Goal: Task Accomplishment & Management: Complete application form

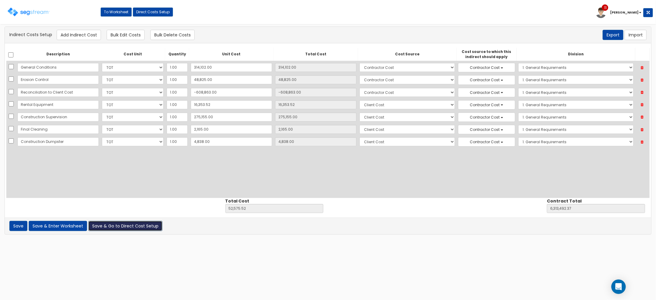
click at [130, 229] on button "Save & Go to Direct Cost Setup" at bounding box center [125, 226] width 74 height 10
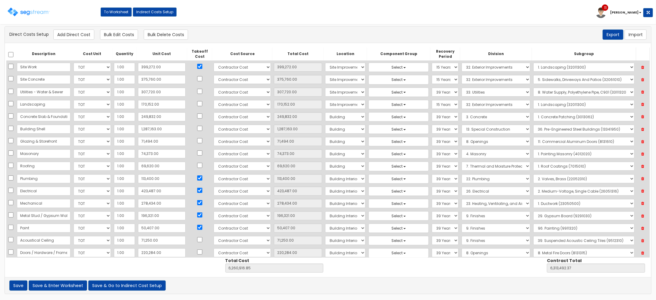
scroll to position [351, 0]
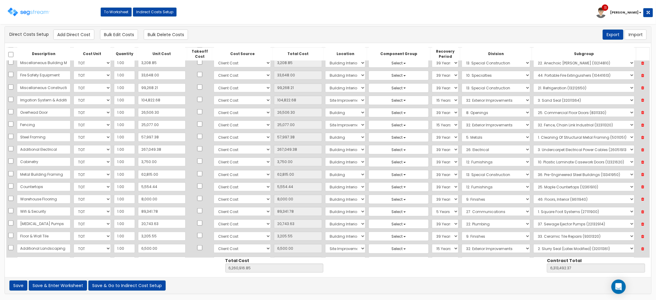
click at [370, 267] on div "Description Cost Unit Quantity Unit Cost Takeoff Cost Cost Source Total Cost Lo…" at bounding box center [328, 160] width 646 height 234
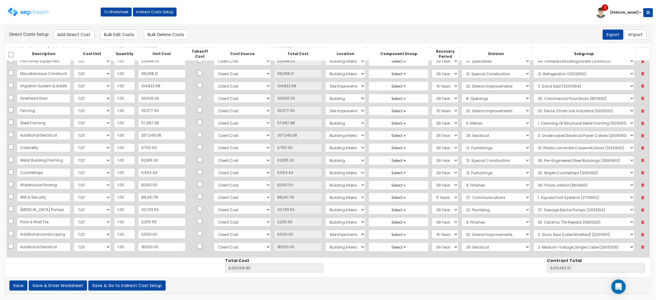
scroll to position [373, 0]
click at [166, 242] on input "18,500.00" at bounding box center [162, 245] width 48 height 9
click at [162, 234] on input "6,500.00" at bounding box center [162, 232] width 48 height 9
click at [160, 223] on input "3,205.55" at bounding box center [162, 220] width 48 height 9
click at [157, 206] on input "20,743.63" at bounding box center [162, 208] width 48 height 9
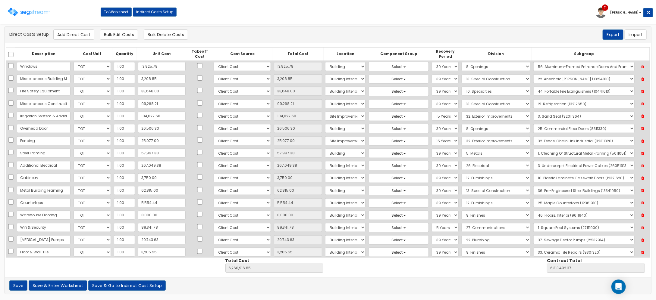
scroll to position [298, 0]
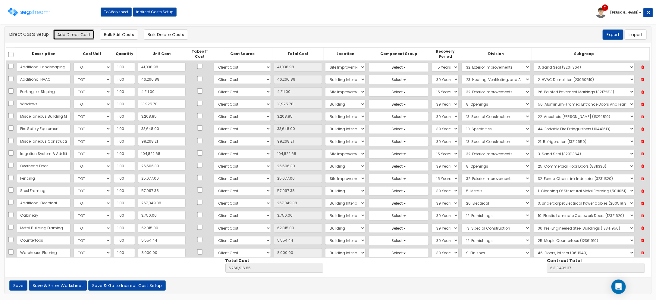
drag, startPoint x: 67, startPoint y: 36, endPoint x: 105, endPoint y: 42, distance: 38.7
click at [68, 36] on button "Add Direct Cost" at bounding box center [73, 35] width 41 height 10
select select "10"
select select "8"
select select "7"
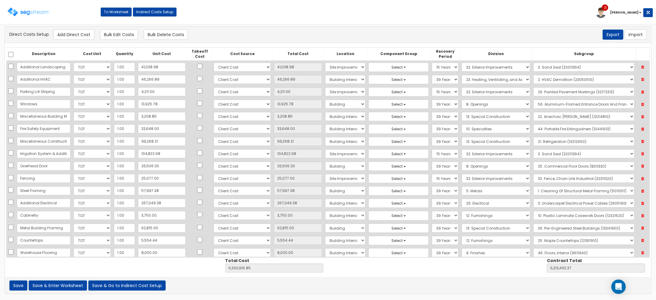
select select "39Y"
select select "26"
select select "26051316"
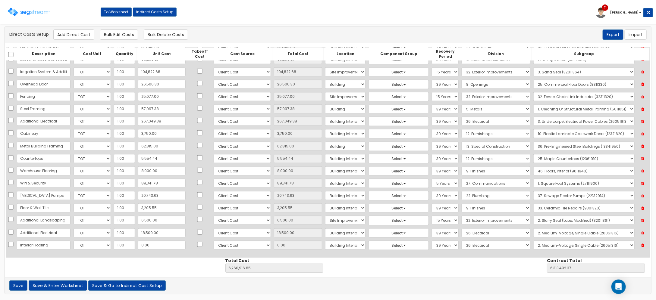
type input "Interior Flooring"
type input "4"
type input "6,260,920.85"
type input "6,313,496.37"
type input "4.00"
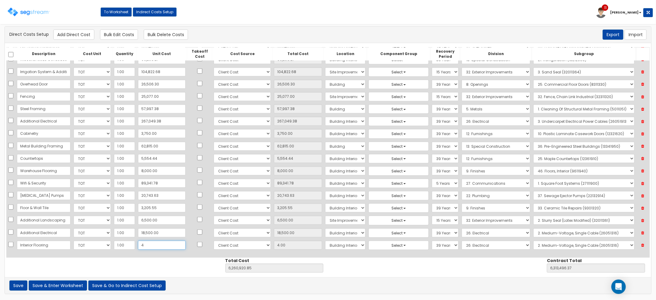
type input "47"
type input "6,260,963.85"
type input "6,313,539.37"
type input "47.00"
type input "4730"
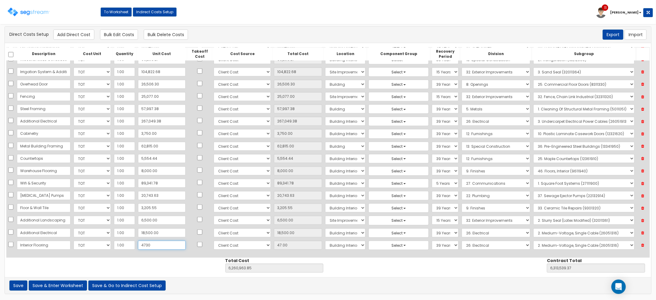
type input "6,265,646.85"
type input "6,318,222.37"
type input "4,730"
type input "4,730.00"
type input "4,7306"
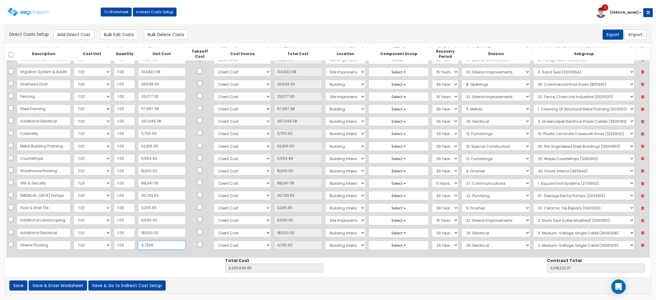
type input "6,308,222.85"
type input "6,360,798.37"
type input "47,306"
type input "47,306.00"
type input "47,306"
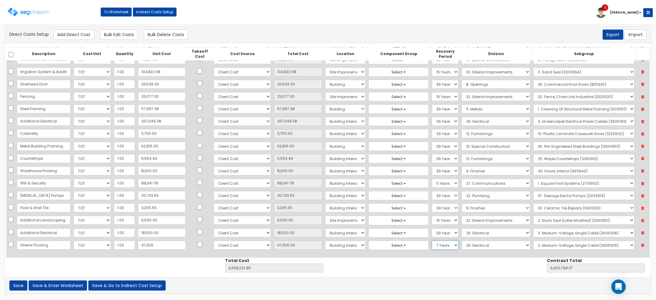
select select "5Y"
select select "9"
select select "9611940"
click at [68, 288] on button "Save & Enter Worksheet" at bounding box center [58, 286] width 58 height 10
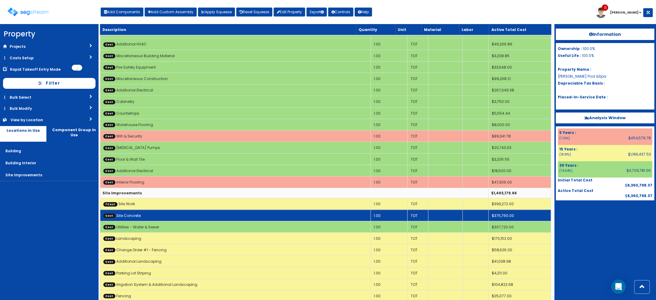
scroll to position [307, 0]
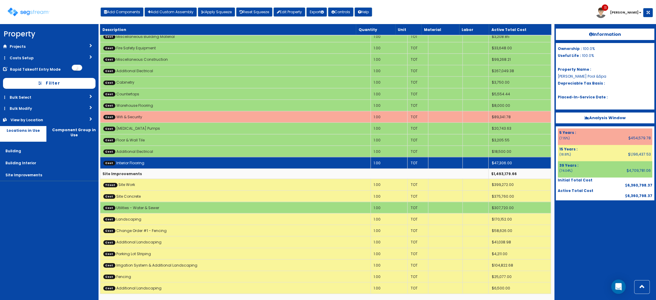
click at [154, 164] on td "Cost Interior Flooring" at bounding box center [235, 162] width 271 height 11
click at [154, 163] on td "Cost Interior Flooring" at bounding box center [235, 162] width 271 height 11
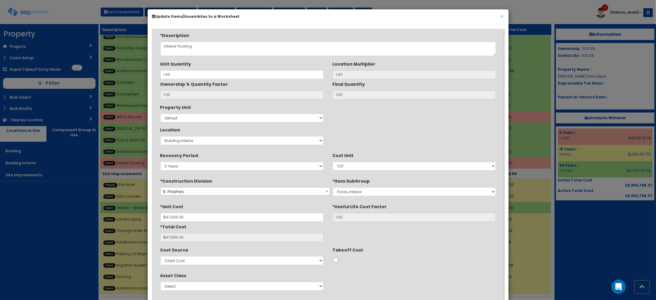
scroll to position [35, 0]
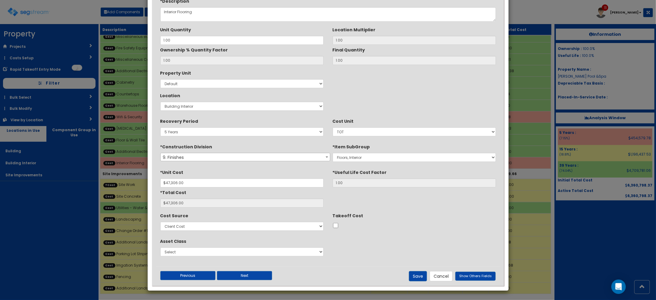
click at [453, 270] on div "Previous Next Save Cancel Show Others Fields" at bounding box center [328, 277] width 345 height 20
click at [448, 275] on button "Cancel" at bounding box center [441, 277] width 23 height 10
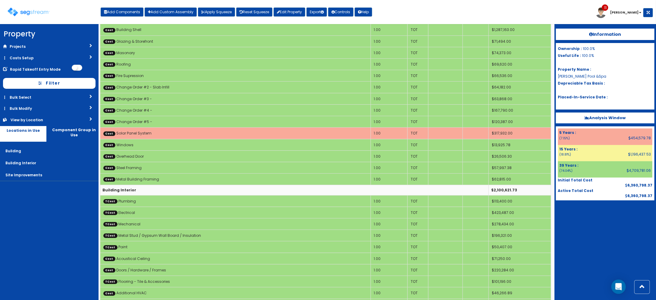
scroll to position [0, 0]
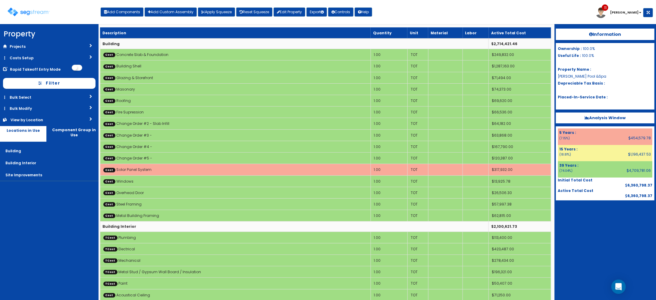
drag, startPoint x: 651, startPoint y: 216, endPoint x: 646, endPoint y: 210, distance: 7.9
click at [651, 216] on div at bounding box center [605, 216] width 99 height 30
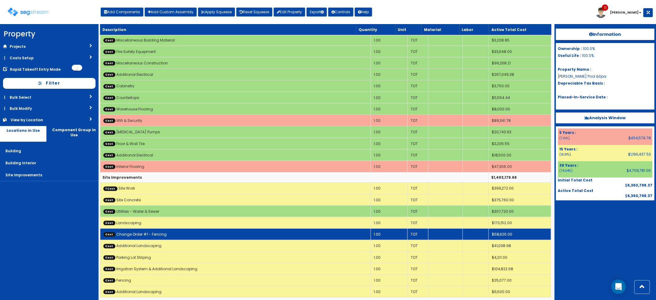
scroll to position [307, 0]
